Goal: Find specific page/section: Find specific page/section

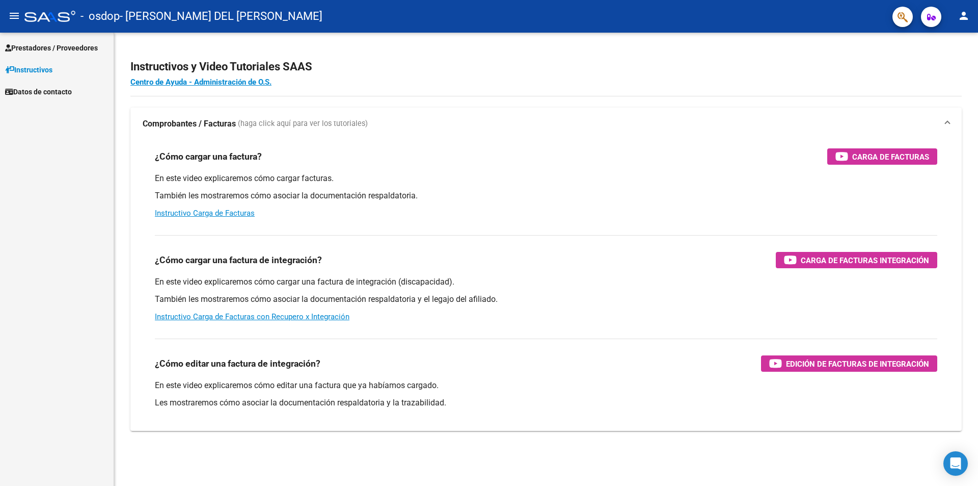
click at [29, 46] on span "Prestadores / Proveedores" at bounding box center [51, 47] width 93 height 11
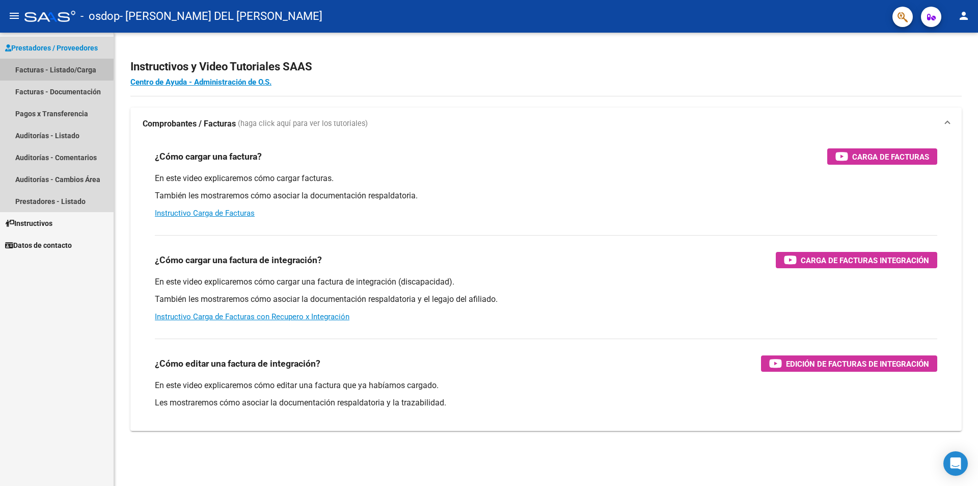
click at [42, 67] on link "Facturas - Listado/Carga" at bounding box center [57, 70] width 114 height 22
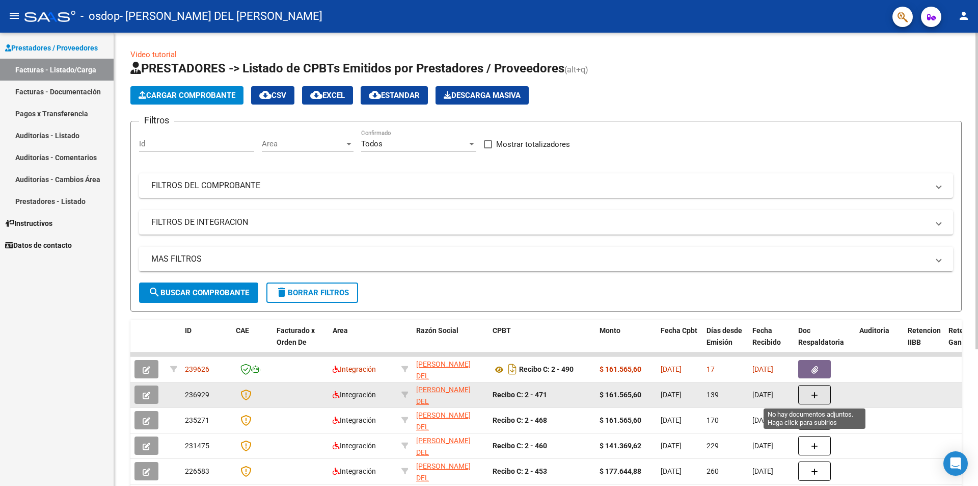
click at [818, 393] on icon "button" at bounding box center [814, 395] width 7 height 8
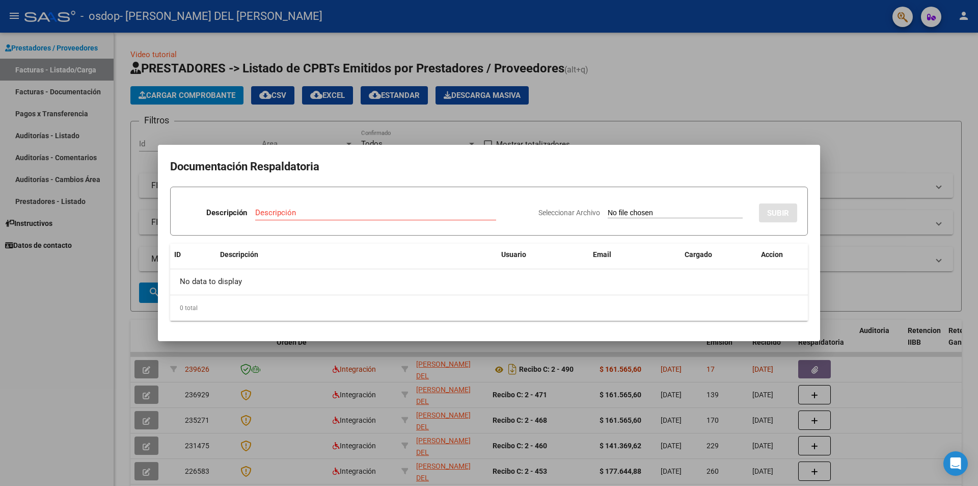
click at [626, 172] on h2 "Documentación Respaldatoria" at bounding box center [489, 166] width 638 height 19
click at [856, 137] on div at bounding box center [489, 243] width 978 height 486
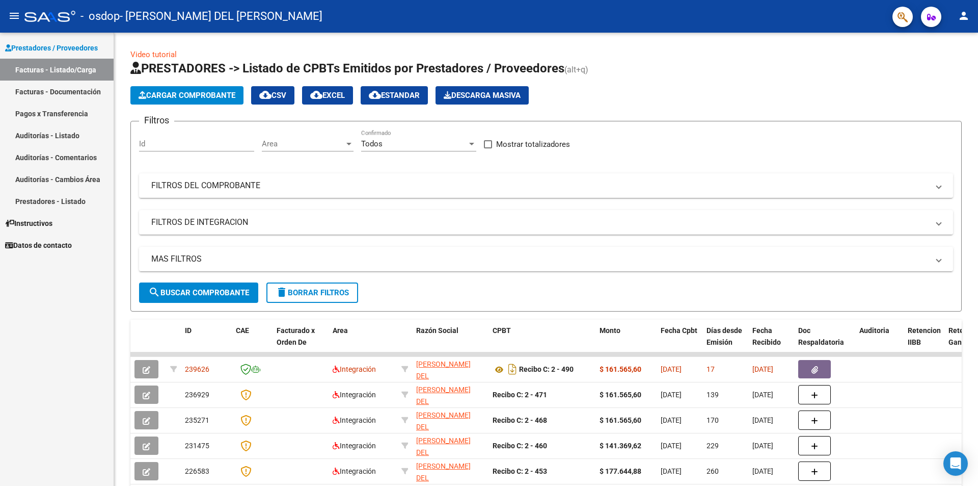
click at [30, 113] on link "Pagos x Transferencia" at bounding box center [57, 113] width 114 height 22
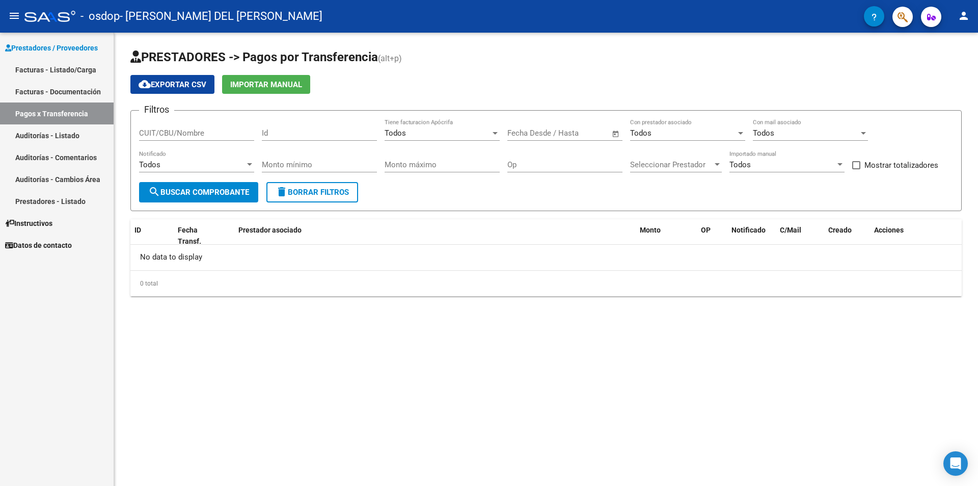
click at [194, 131] on input "CUIT/CBU/Nombre" at bounding box center [196, 132] width 115 height 9
type input "27181635350"
click at [216, 192] on span "search Buscar Comprobante" at bounding box center [198, 191] width 101 height 9
click at [32, 200] on link "Prestadores - Listado" at bounding box center [57, 201] width 114 height 22
